Goal: Task Accomplishment & Management: Manage account settings

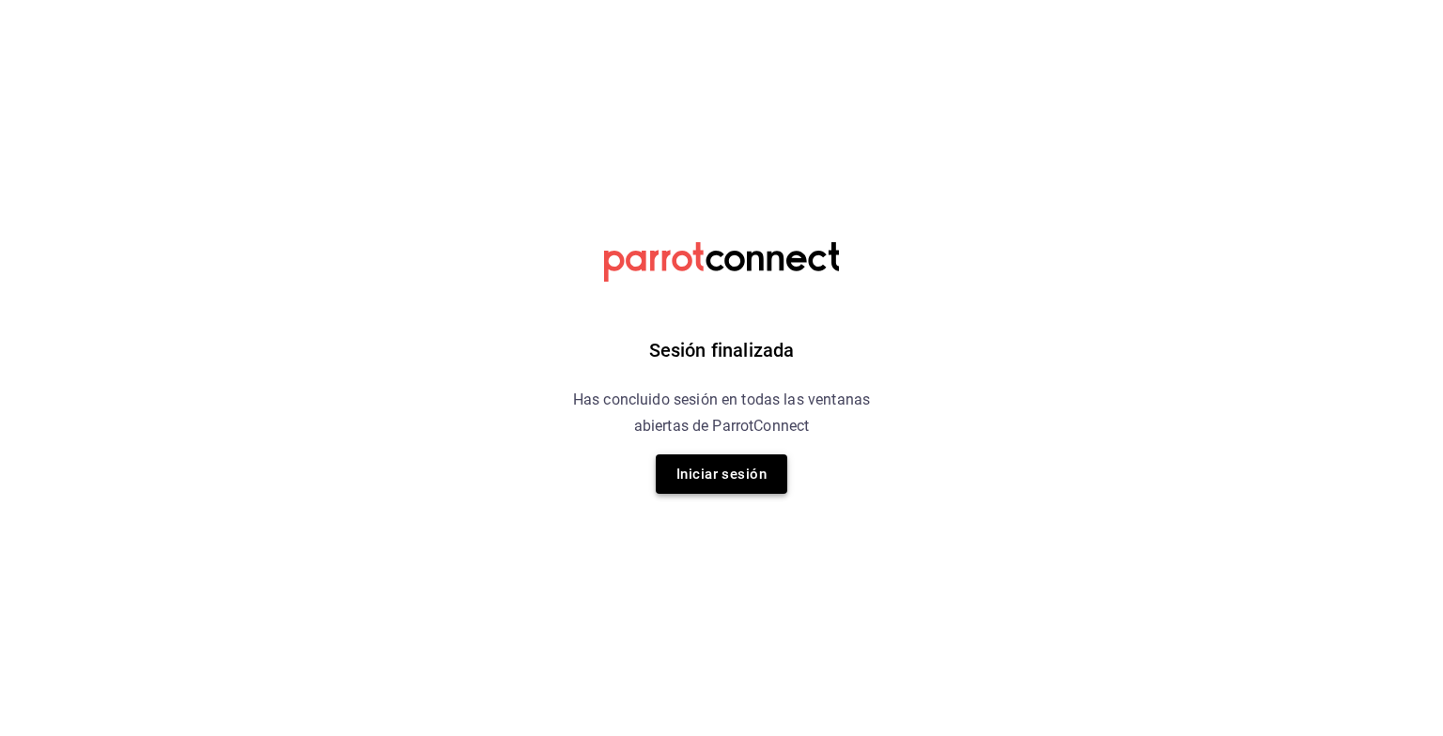
click at [705, 468] on button "Iniciar sesión" at bounding box center [722, 474] width 132 height 39
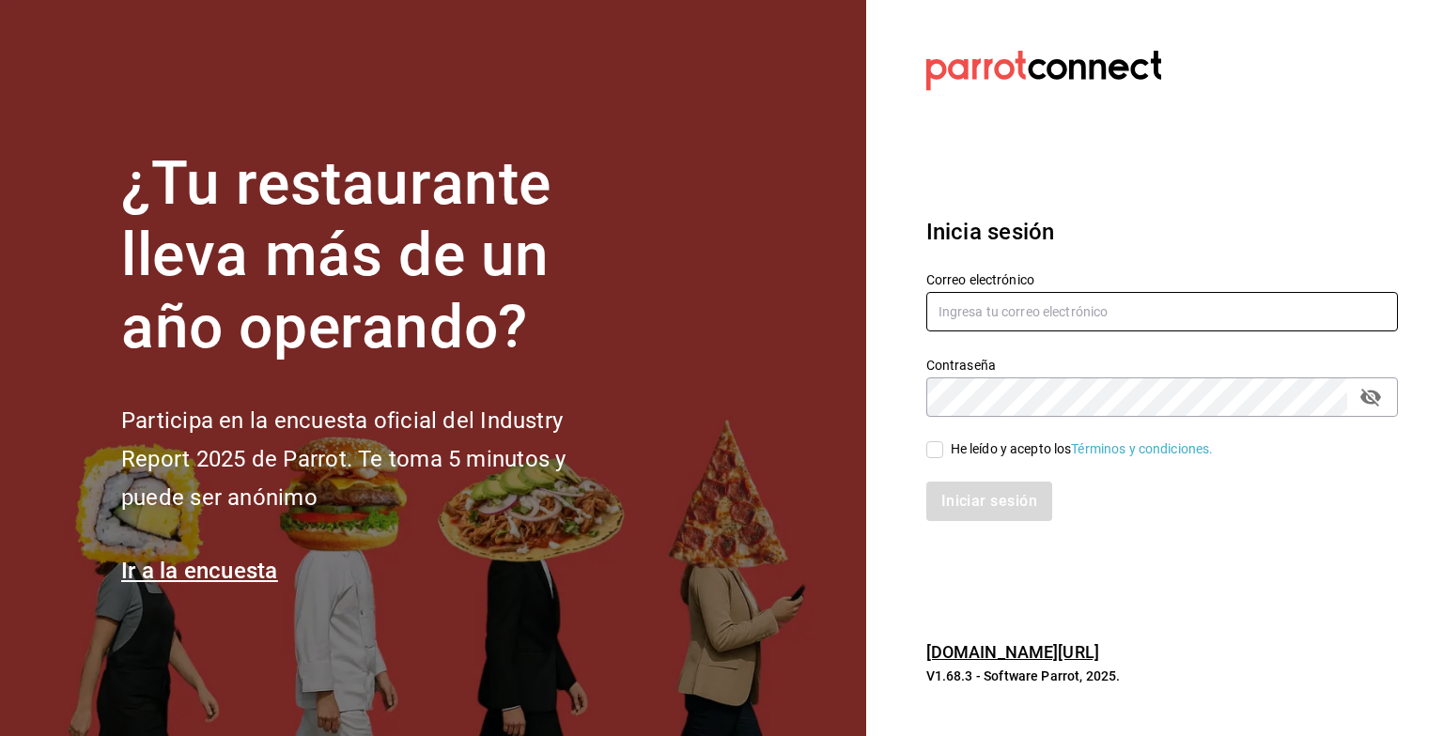
type input "[EMAIL_ADDRESS][DOMAIN_NAME]"
click at [928, 454] on input "He leído y acepto los Términos y condiciones." at bounding box center [934, 449] width 17 height 17
checkbox input "true"
click at [982, 492] on button "Iniciar sesión" at bounding box center [990, 501] width 128 height 39
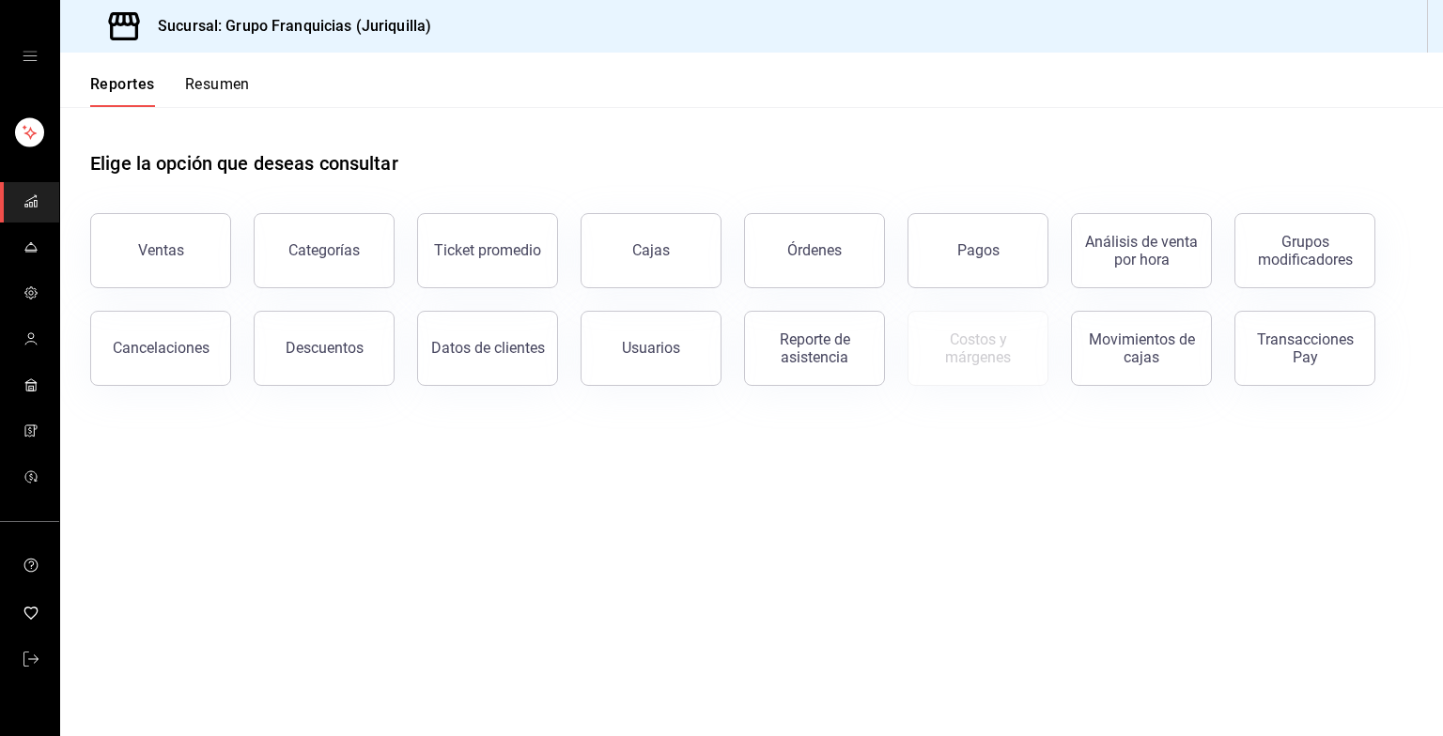
click at [226, 88] on button "Resumen" at bounding box center [217, 91] width 65 height 32
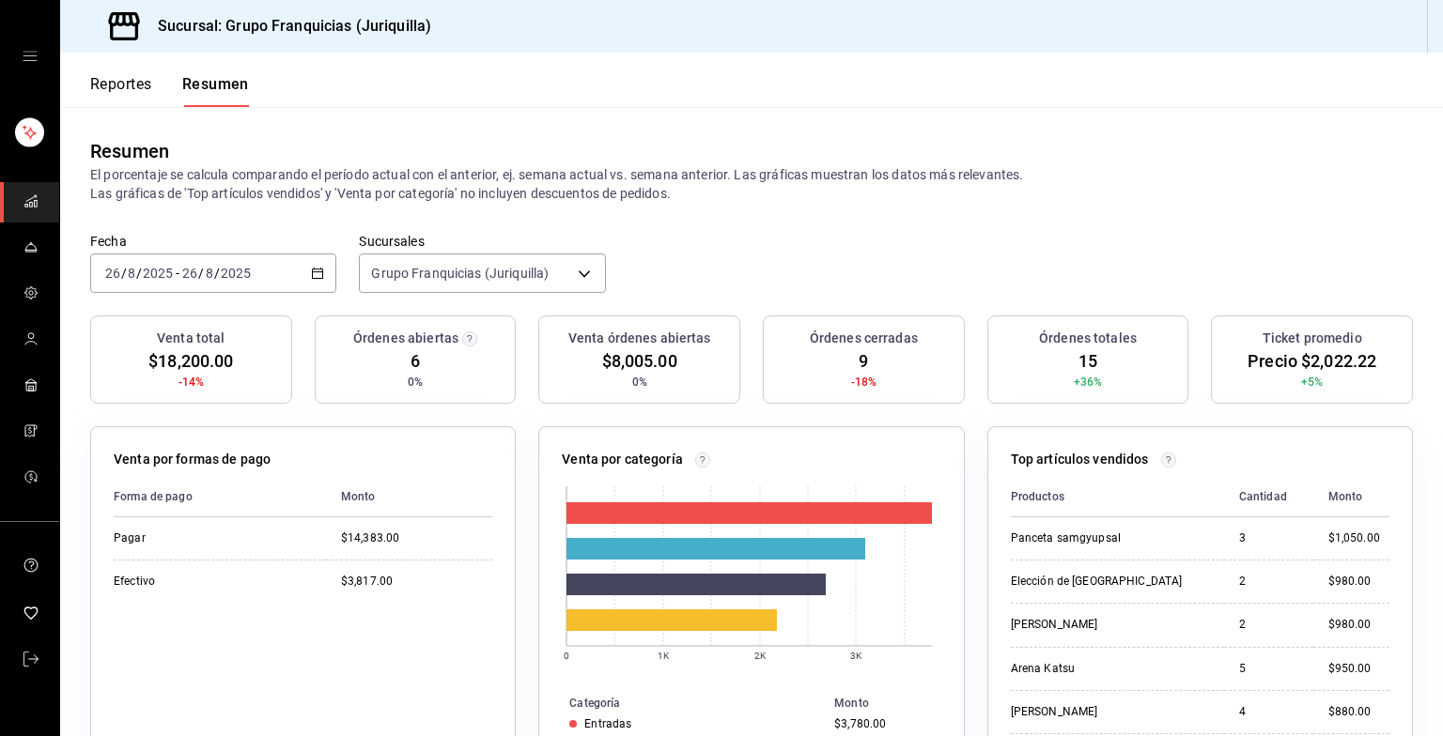
click at [264, 267] on div "2025-08-26 26 / 8 / 2025 - 2025-08-26 26 / 8 / 2025" at bounding box center [213, 273] width 246 height 39
click at [116, 325] on span "Hoy" at bounding box center [179, 330] width 146 height 20
click at [254, 277] on div "2025-08-26 26 / 8 / 2025 - 2025-08-26 26 / 8 / 2025" at bounding box center [213, 273] width 246 height 39
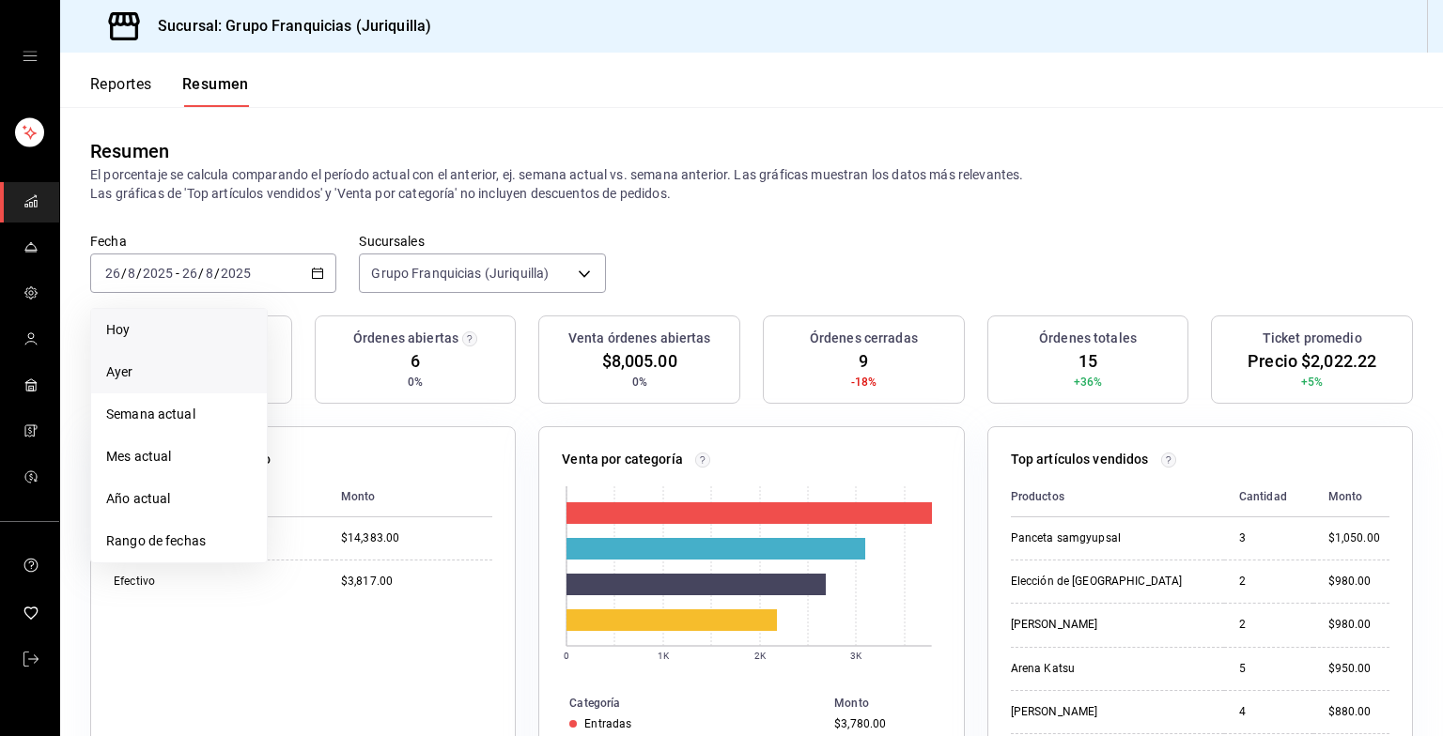
click at [156, 371] on span "Ayer" at bounding box center [179, 373] width 146 height 20
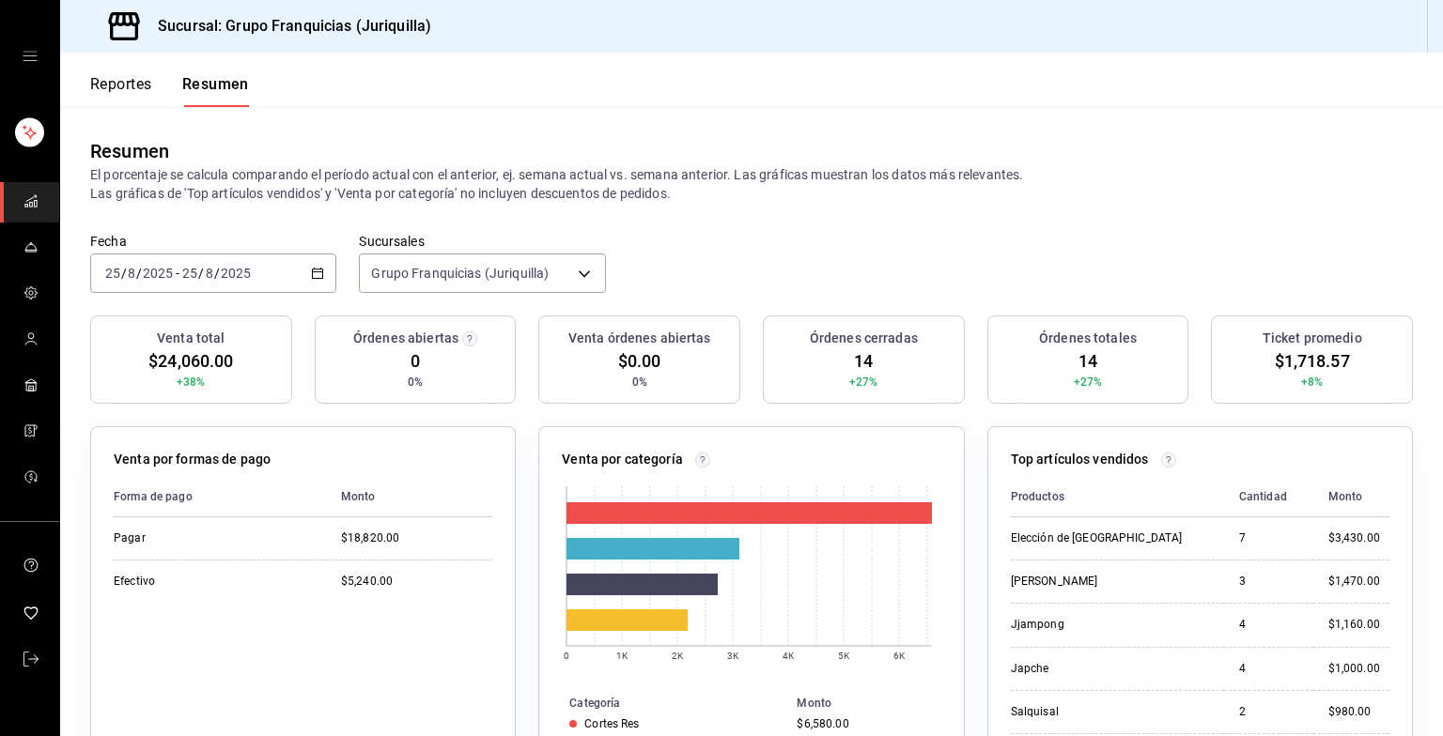
click at [270, 267] on div "2025-08-25 25 / 8 / 2025 - 2025-08-25 25 / 8 / 2025" at bounding box center [213, 273] width 246 height 39
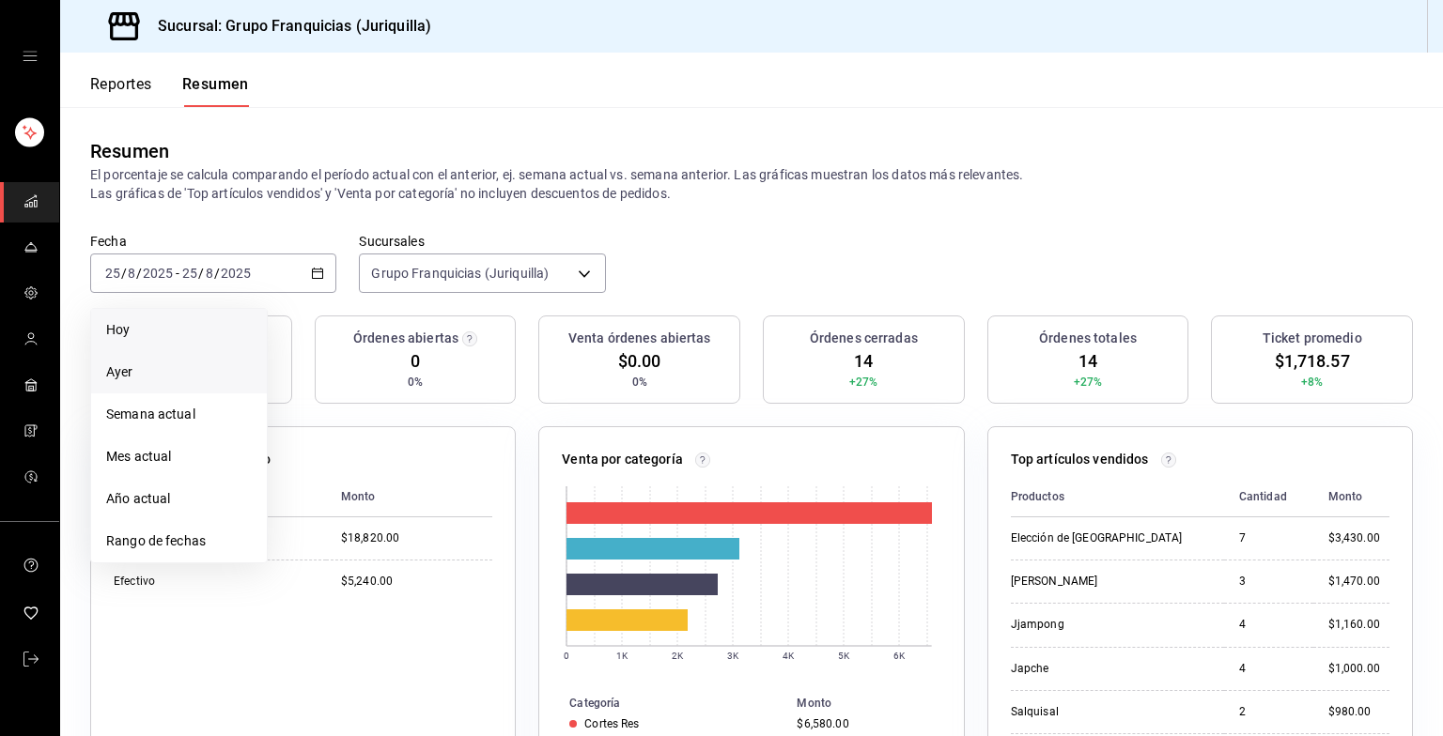
click at [190, 322] on span "Hoy" at bounding box center [179, 330] width 146 height 20
